Goal: Transaction & Acquisition: Purchase product/service

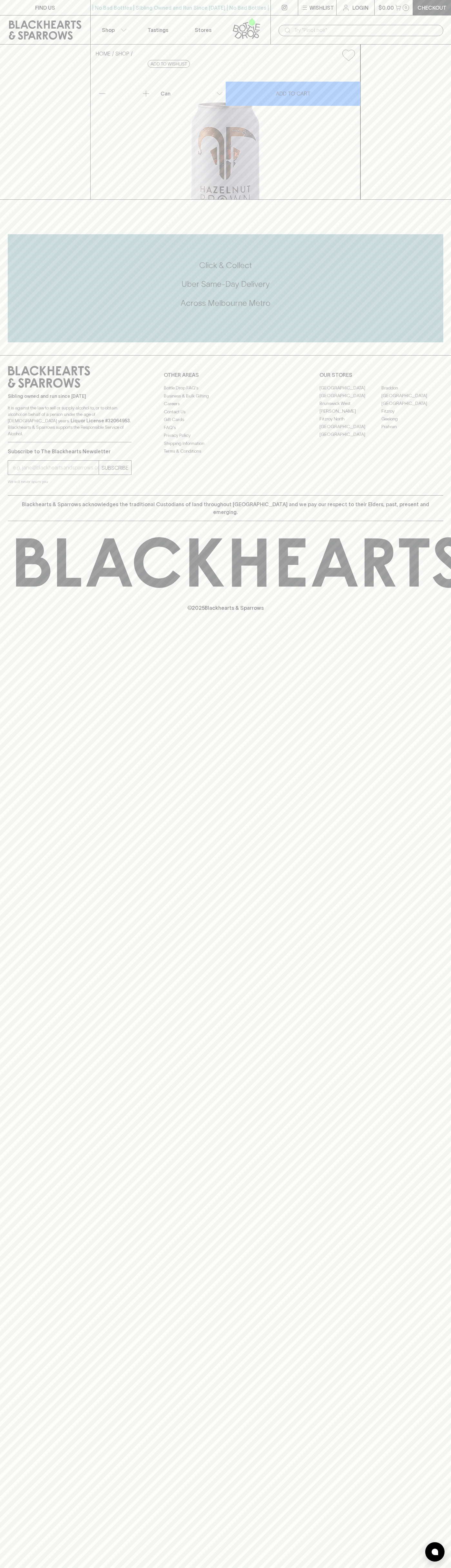
click at [16, 32] on icon at bounding box center [45, 29] width 81 height 19
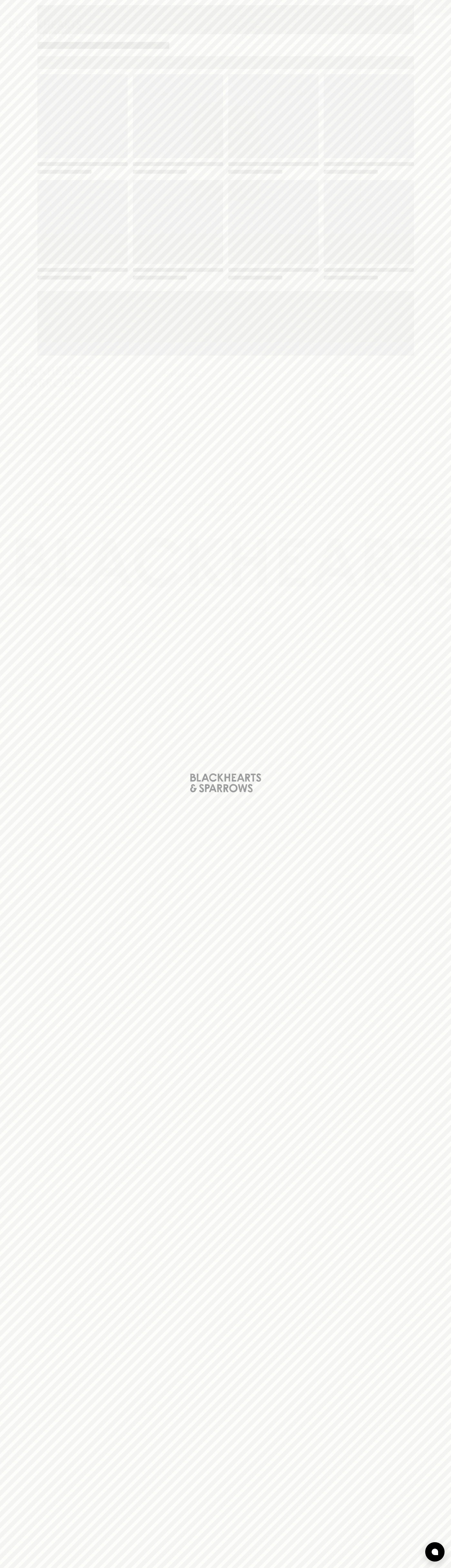
click at [432, 186] on div "Loading" at bounding box center [226, 784] width 451 height 1568
click at [60, 1568] on html "FIND US | No Bad Bottles | Sibling Owned and Run Since 2006 | No Bad Bottles | …" at bounding box center [226, 784] width 451 height 1568
click at [10, 1341] on div "Loading" at bounding box center [226, 784] width 451 height 1568
